Goal: Navigation & Orientation: Find specific page/section

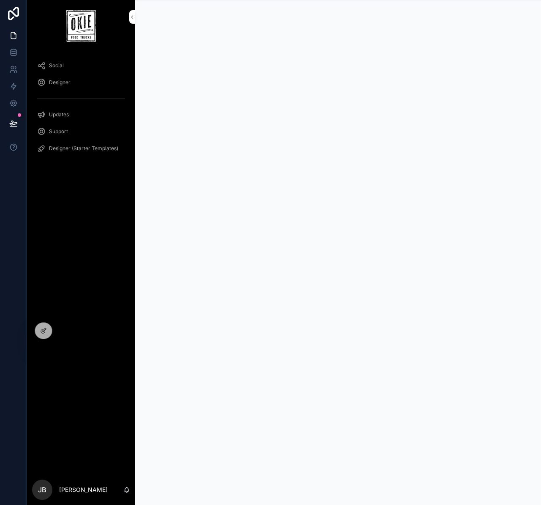
click at [0, 0] on icon at bounding box center [0, 0] width 0 height 0
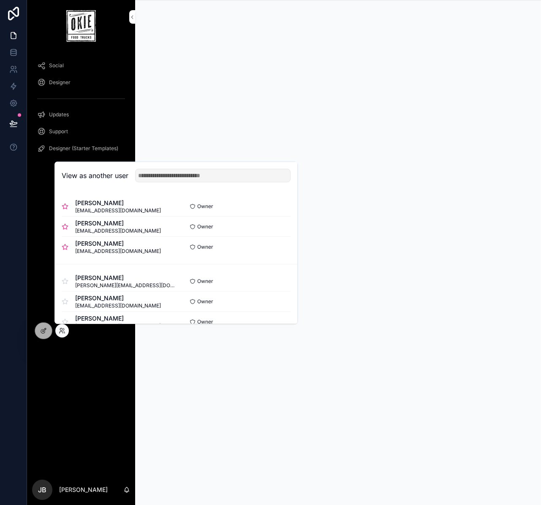
click at [0, 0] on button "Select" at bounding box center [0, 0] width 0 height 0
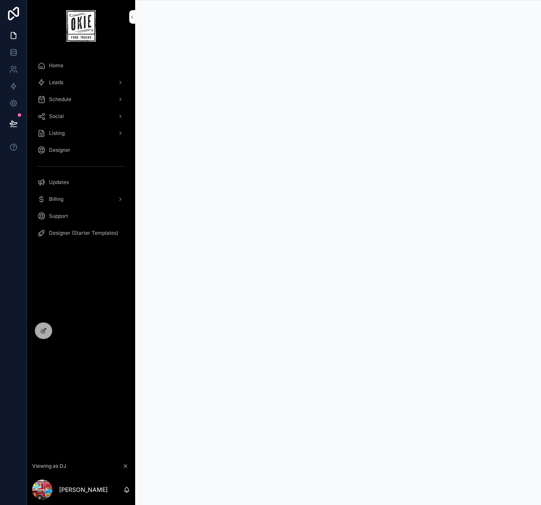
click at [67, 65] on div "Home" at bounding box center [81, 66] width 88 height 14
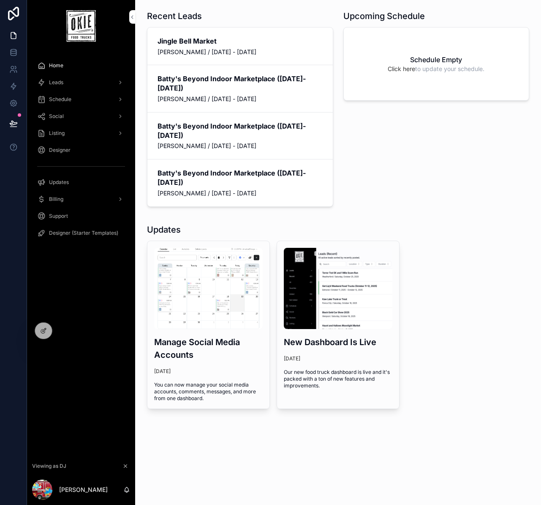
click at [75, 84] on div "Leads" at bounding box center [81, 83] width 88 height 14
